Goal: Find contact information: Find contact information

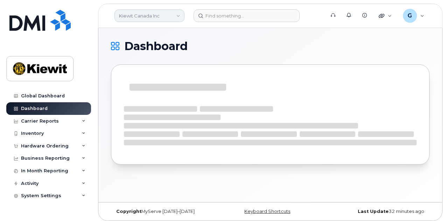
click at [170, 11] on link "Kiewit Canada Inc" at bounding box center [149, 15] width 70 height 13
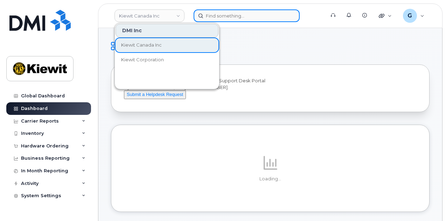
click at [224, 15] on input at bounding box center [246, 15] width 106 height 13
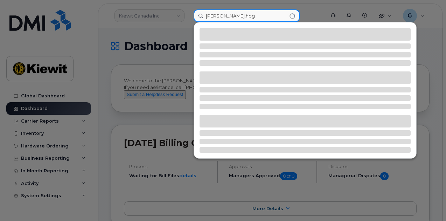
type input "alex.hogg"
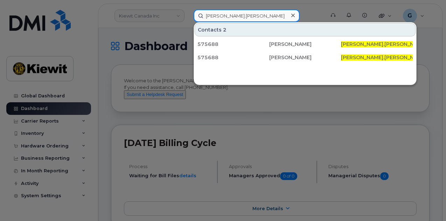
drag, startPoint x: 226, startPoint y: 16, endPoint x: 192, endPoint y: 14, distance: 34.0
click at [192, 14] on div "alex.hogg Contacts 2 575688 Alexander Hogg ALEX.HOGG @MCNALLYCORP.COM 575688 Al…" at bounding box center [257, 15] width 138 height 13
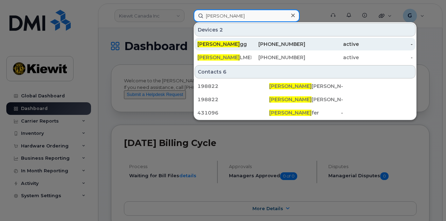
type input "Alex ho"
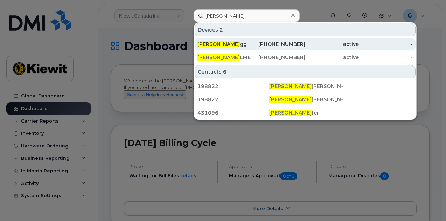
click at [270, 41] on div "902-943-1663" at bounding box center [278, 44] width 54 height 7
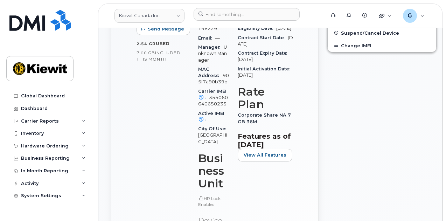
scroll to position [31, 0]
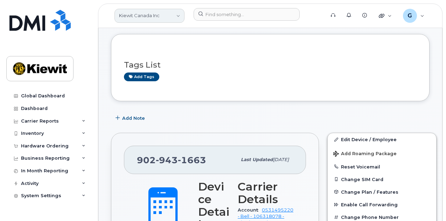
click at [154, 19] on link "Kiewit Canada Inc" at bounding box center [149, 16] width 70 height 14
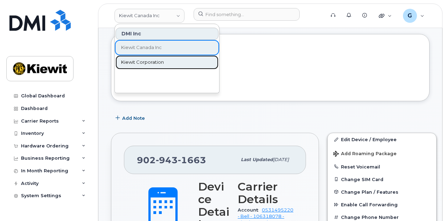
click at [145, 62] on span "Kiewit Corporation" at bounding box center [142, 62] width 43 height 7
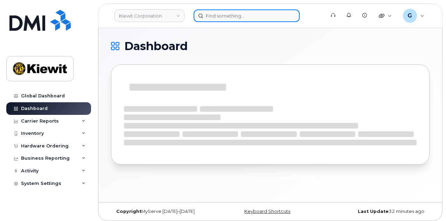
click at [230, 17] on input at bounding box center [246, 15] width 106 height 13
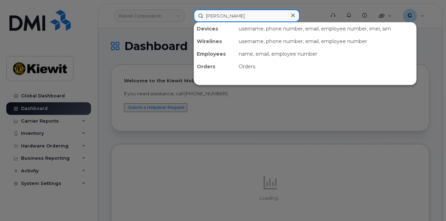
type input "sophie john"
